Goal: Information Seeking & Learning: Check status

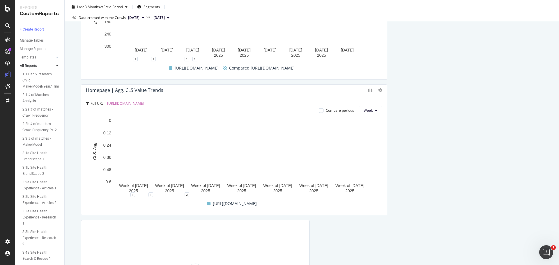
scroll to position [1223, 0]
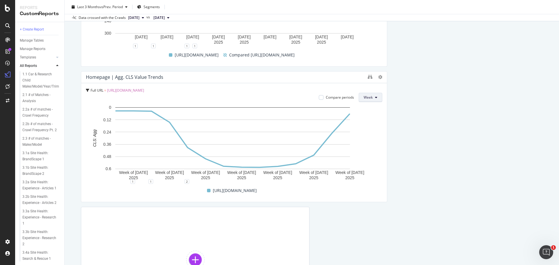
click at [377, 98] on button "Week" at bounding box center [371, 97] width 24 height 9
click at [370, 107] on span "Day" at bounding box center [366, 109] width 10 height 5
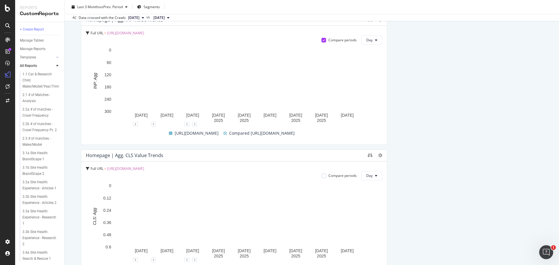
scroll to position [1114, 0]
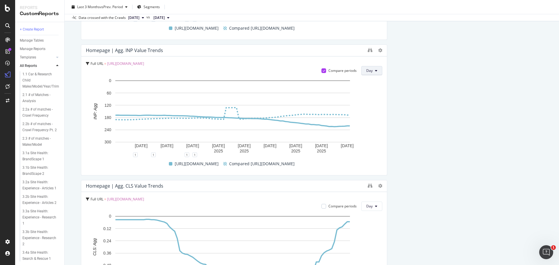
click at [372, 73] on button "Day" at bounding box center [371, 70] width 21 height 9
click at [370, 81] on span "Day" at bounding box center [369, 82] width 10 height 5
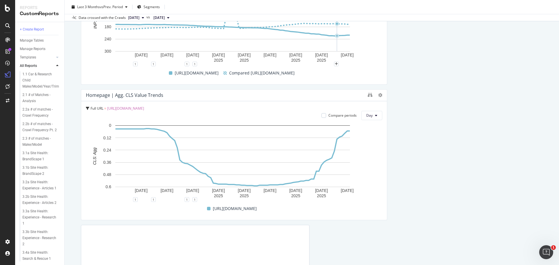
scroll to position [1231, 0]
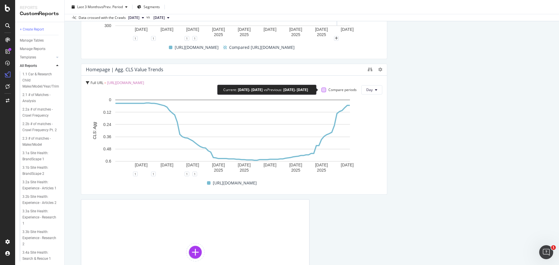
click at [322, 90] on div at bounding box center [324, 90] width 5 height 5
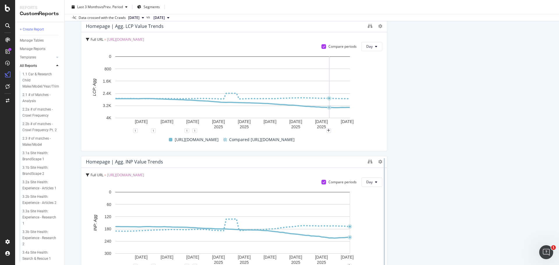
scroll to position [998, 0]
